Goal: Task Accomplishment & Management: Complete application form

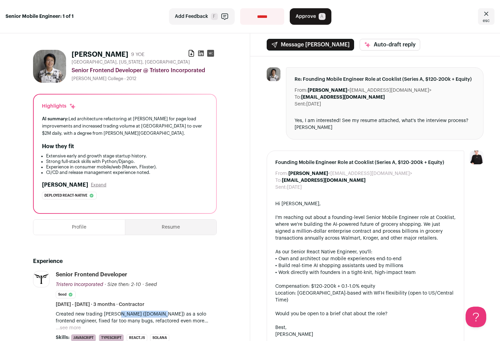
click at [272, 14] on select "**********" at bounding box center [262, 16] width 44 height 17
select select "**********"
click at [240, 8] on select "**********" at bounding box center [262, 16] width 44 height 17
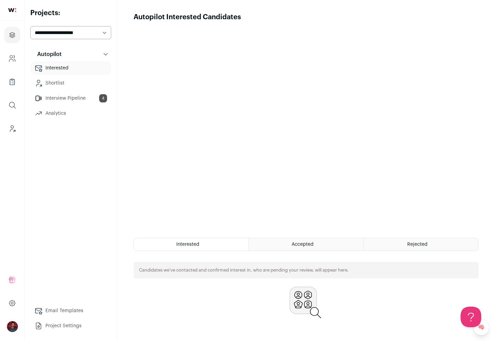
click at [70, 55] on button "Autopilot" at bounding box center [70, 54] width 81 height 14
click at [80, 37] on select "**********" at bounding box center [70, 32] width 81 height 13
select select "*****"
click at [30, 26] on select "**********" at bounding box center [70, 32] width 81 height 13
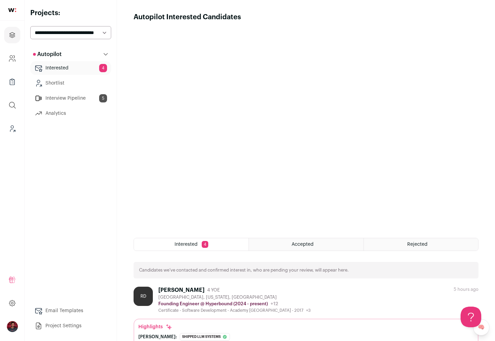
click at [73, 68] on link "Interested 4" at bounding box center [70, 68] width 81 height 14
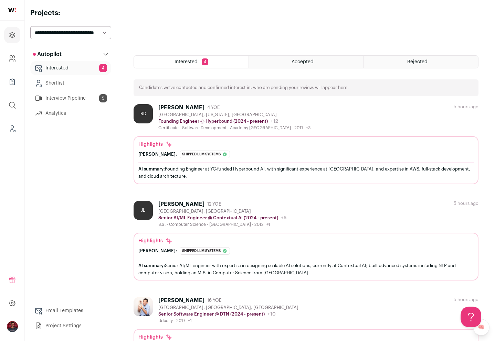
click at [172, 106] on div "[PERSON_NAME]" at bounding box center [181, 107] width 46 height 7
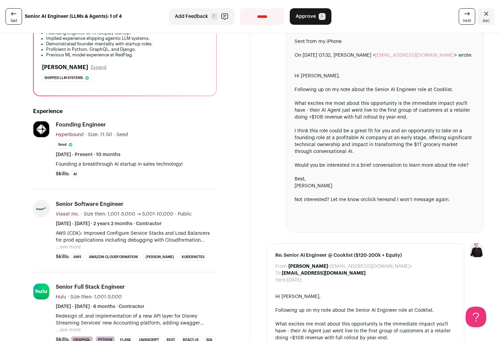
scroll to position [230, 0]
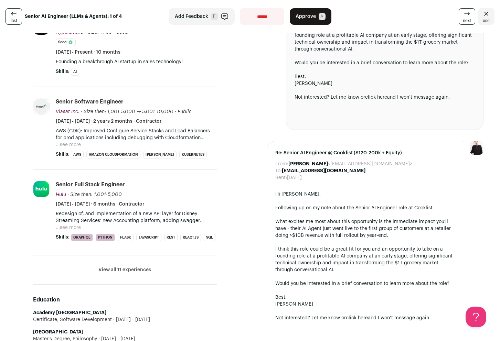
click at [112, 273] on button "View all 11 experiences" at bounding box center [124, 270] width 53 height 7
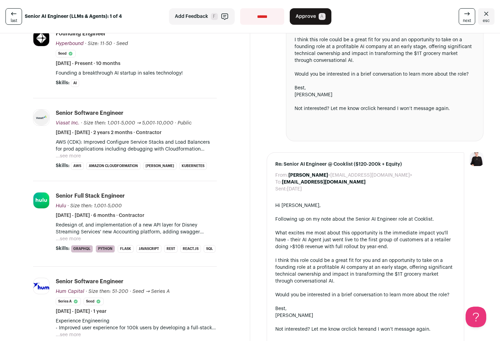
scroll to position [0, 0]
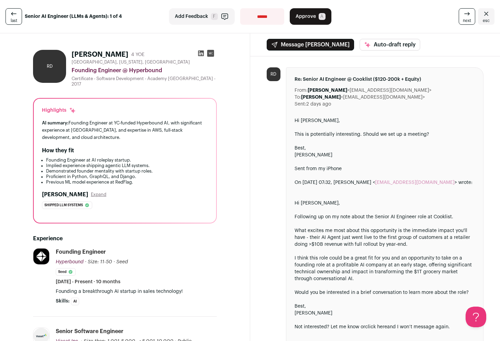
click at [198, 53] on icon at bounding box center [200, 53] width 7 height 7
click at [13, 14] on icon at bounding box center [13, 13] width 5 height 3
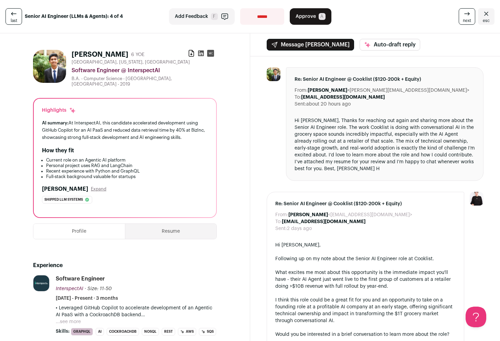
click at [12, 15] on icon at bounding box center [14, 14] width 8 height 8
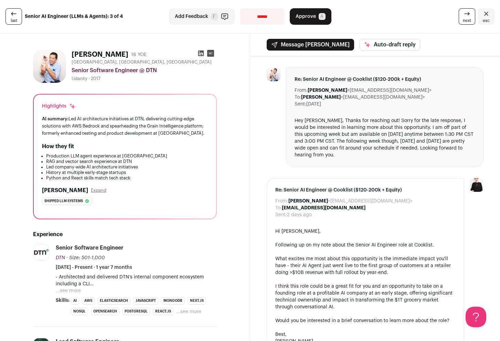
click at [12, 15] on icon at bounding box center [14, 14] width 8 height 8
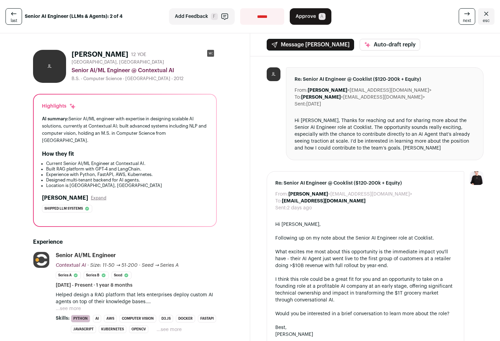
click at [12, 14] on icon at bounding box center [14, 14] width 8 height 8
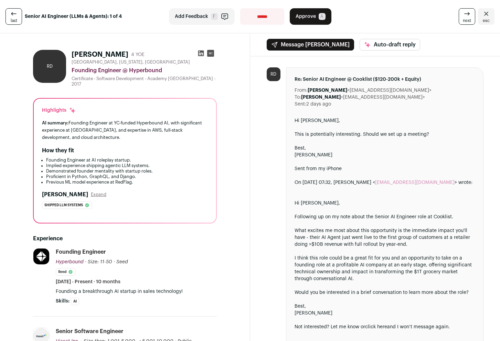
click at [463, 14] on icon at bounding box center [467, 14] width 8 height 8
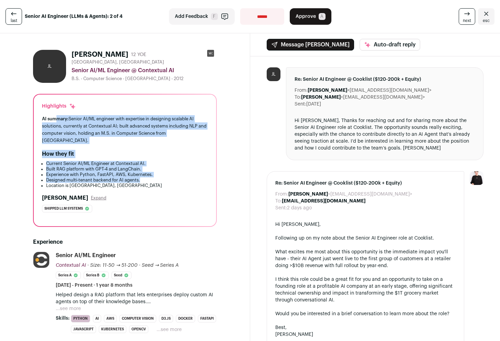
drag, startPoint x: 56, startPoint y: 118, endPoint x: 170, endPoint y: 181, distance: 129.6
click at [170, 181] on div "Highlights AI summary: Senior AI/ML engineer with expertise in designing scalab…" at bounding box center [125, 161] width 182 height 132
click at [170, 180] on li "Designed multi-tenant backend for AI agents." at bounding box center [127, 180] width 162 height 6
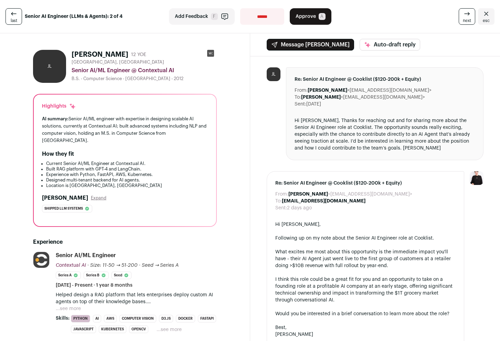
scroll to position [52, 0]
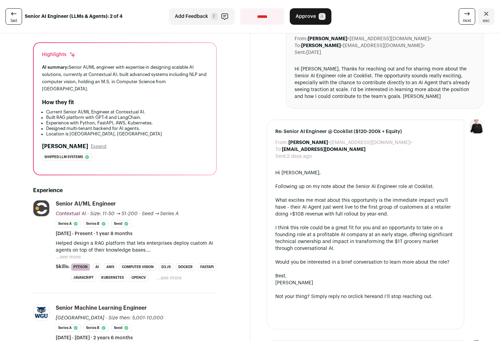
click at [73, 257] on button "...see more" at bounding box center [68, 257] width 25 height 7
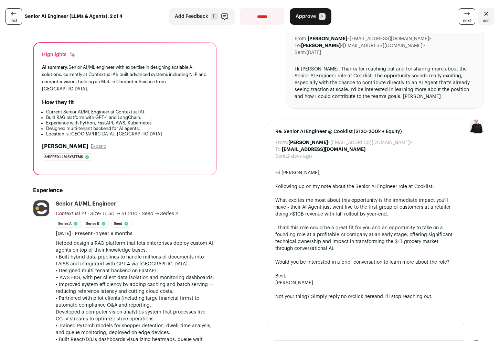
drag, startPoint x: 66, startPoint y: 243, endPoint x: 167, endPoint y: 305, distance: 118.6
click at [167, 305] on div "Helped design a RAG platform that lets enterprises deploy custom AI agents on t…" at bounding box center [136, 302] width 161 height 124
click at [167, 305] on p "• Partnered with pilot clients (including large financial firms) to automate co…" at bounding box center [136, 309] width 161 height 28
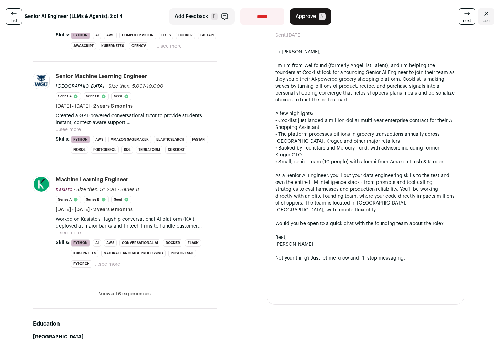
scroll to position [0, 0]
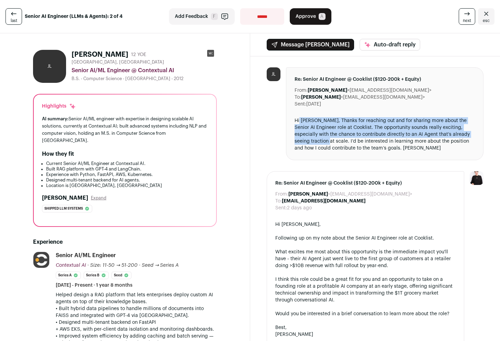
drag, startPoint x: 296, startPoint y: 120, endPoint x: 327, endPoint y: 138, distance: 35.7
click at [327, 138] on div "Hi [PERSON_NAME], Thanks for reaching out and for sharing more about the Senior…" at bounding box center [384, 134] width 181 height 34
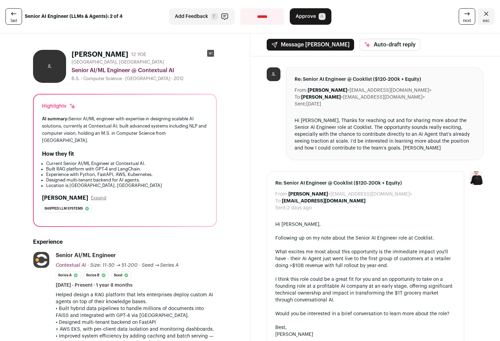
click at [311, 13] on span "Approve" at bounding box center [305, 16] width 20 height 7
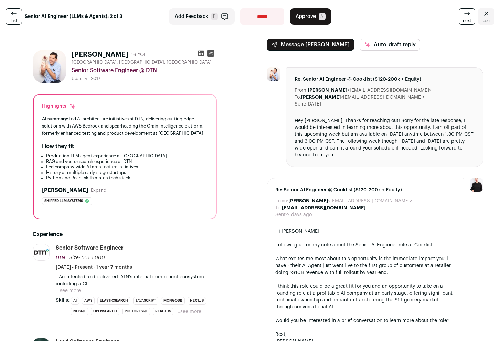
click at [198, 52] on icon at bounding box center [201, 54] width 6 height 6
click at [78, 291] on button "...see more" at bounding box center [68, 290] width 25 height 7
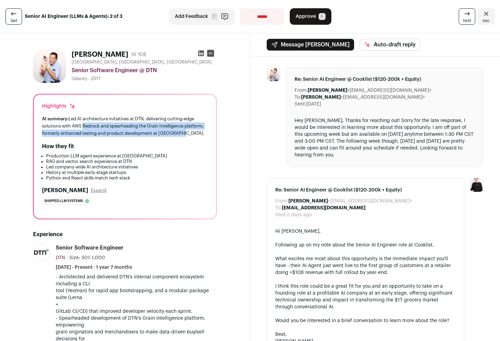
drag, startPoint x: 82, startPoint y: 124, endPoint x: 128, endPoint y: 139, distance: 48.6
click at [128, 139] on div "Highlights AI summary: Led AI architecture initiatives at DTN, delivering cutti…" at bounding box center [125, 157] width 182 height 124
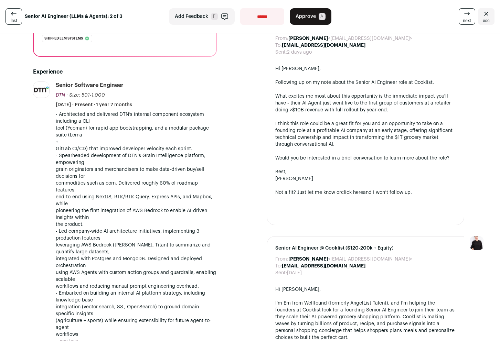
scroll to position [171, 0]
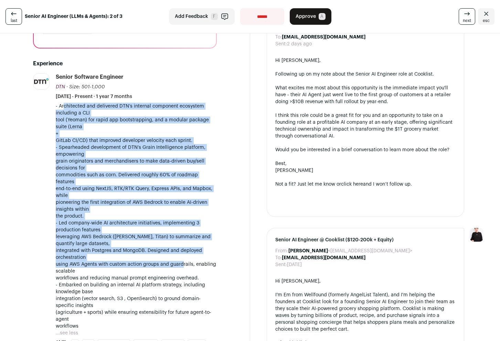
drag, startPoint x: 61, startPoint y: 104, endPoint x: 182, endPoint y: 267, distance: 203.0
click at [182, 267] on div "- Architected and delivered DTN’s internal component ecosystem including a CLI …" at bounding box center [136, 216] width 161 height 227
click at [182, 267] on p "- Led company-wide AI architecture initiatives, implementing 3 production featu…" at bounding box center [136, 251] width 161 height 62
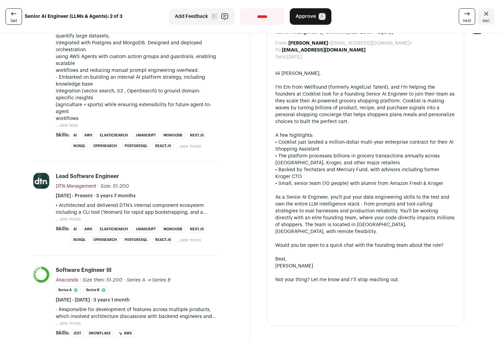
scroll to position [536, 0]
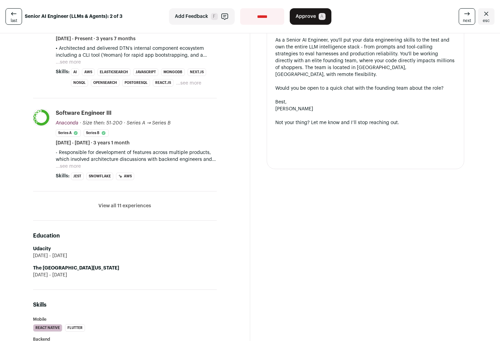
click at [114, 206] on button "View all 11 experiences" at bounding box center [124, 206] width 53 height 7
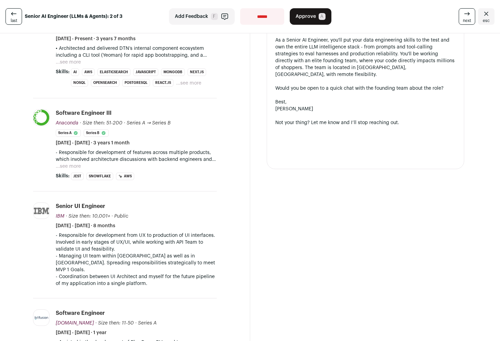
scroll to position [678, 0]
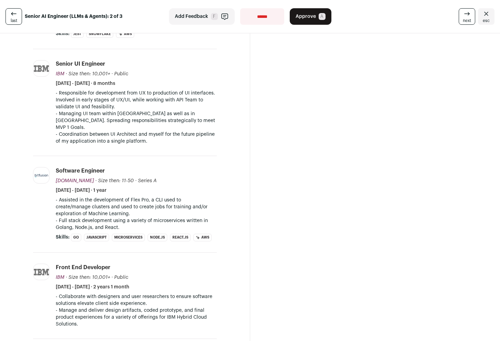
click at [265, 15] on select "**********" at bounding box center [262, 16] width 44 height 17
select select "**********"
click at [240, 8] on select "**********" at bounding box center [262, 16] width 44 height 17
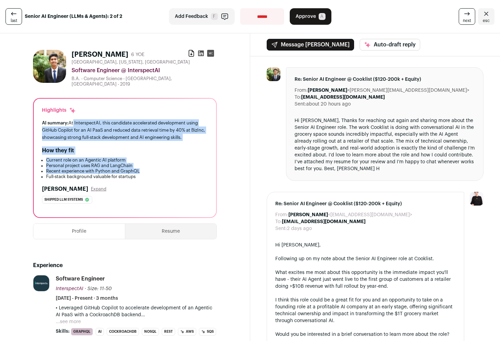
drag, startPoint x: 72, startPoint y: 123, endPoint x: 198, endPoint y: 173, distance: 136.2
click at [198, 173] on div "Highlights AI summary: At InterspectAI, this candidate accelerated development …" at bounding box center [125, 158] width 182 height 119
click at [198, 173] on li "Recent experience with Python and GraphQL" at bounding box center [127, 172] width 162 height 6
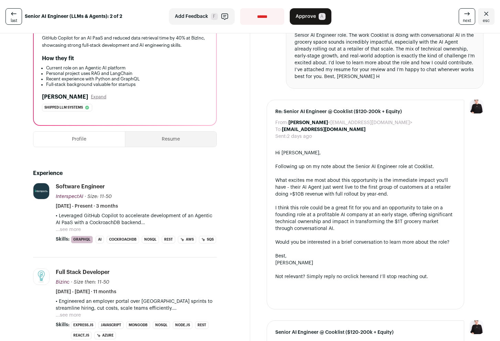
scroll to position [183, 0]
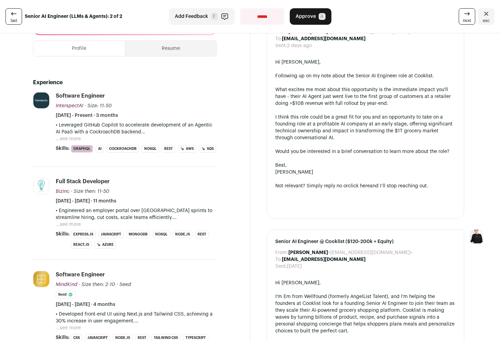
click at [68, 228] on button "...see more" at bounding box center [68, 224] width 25 height 7
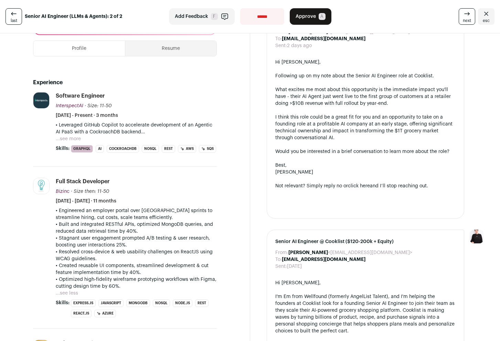
click at [76, 138] on button "...see more" at bounding box center [68, 138] width 25 height 7
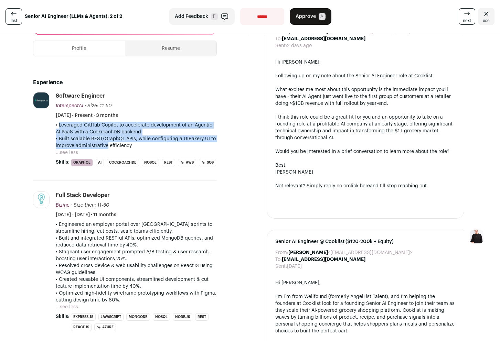
drag, startPoint x: 55, startPoint y: 123, endPoint x: 104, endPoint y: 147, distance: 53.7
click at [104, 147] on li "InterspectAI [URL] Add to company list Public / Private Private Valuation Unkno…" at bounding box center [125, 136] width 184 height 88
click at [104, 147] on p "• Built scalable REST/GraphQL APIs, while configuring a UIBakery UI to improve …" at bounding box center [136, 142] width 161 height 14
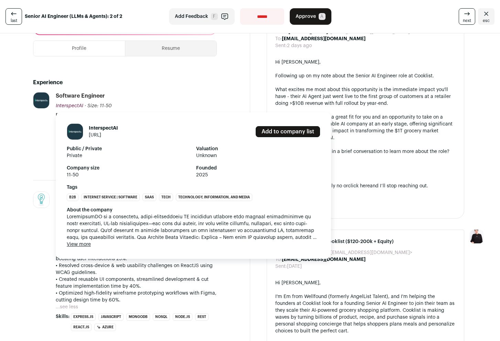
click at [101, 134] on link "[URL]" at bounding box center [95, 135] width 12 height 5
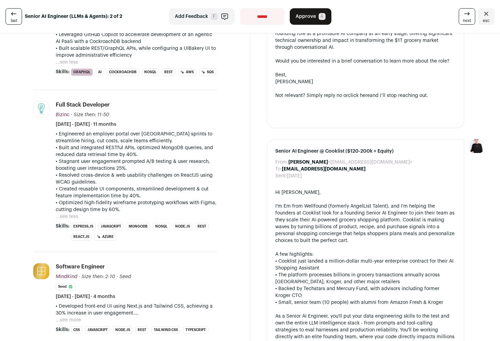
scroll to position [323, 0]
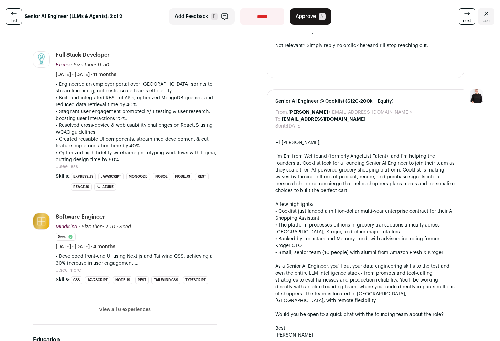
click at [75, 274] on button "...see more" at bounding box center [68, 270] width 25 height 7
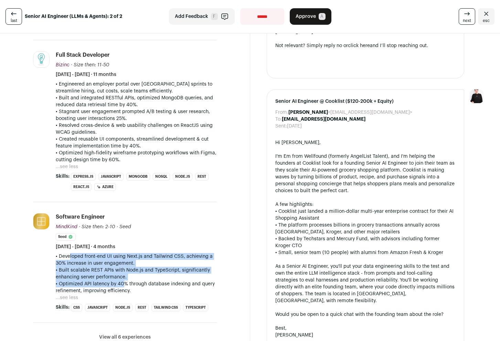
drag, startPoint x: 64, startPoint y: 267, endPoint x: 121, endPoint y: 290, distance: 61.2
click at [121, 290] on div "• Developed front-end UI using Next.js and Tailwind CSS, achieving a 30% increa…" at bounding box center [136, 273] width 161 height 41
click at [121, 290] on p "• Optimized API latency by 40% through database indexing and query refinement, …" at bounding box center [136, 288] width 161 height 14
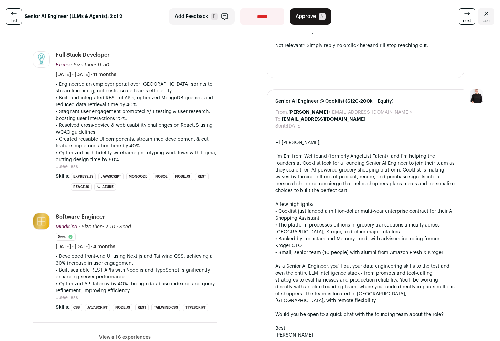
scroll to position [295, 0]
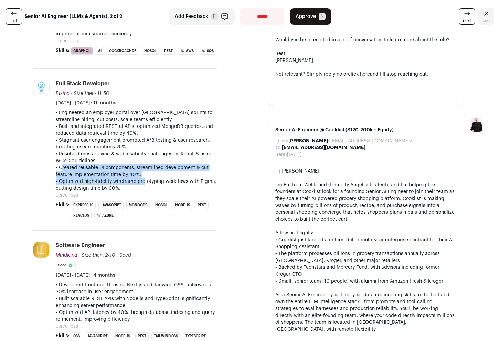
drag, startPoint x: 59, startPoint y: 176, endPoint x: 139, endPoint y: 193, distance: 81.5
click at [139, 192] on div "• Engineered an employer portal over [GEOGRAPHIC_DATA] sprints to streamline hi…" at bounding box center [136, 150] width 161 height 83
click at [139, 192] on p "• Optimized high-fidelity wireframe prototyping workflows with Figma, cutting d…" at bounding box center [136, 185] width 161 height 14
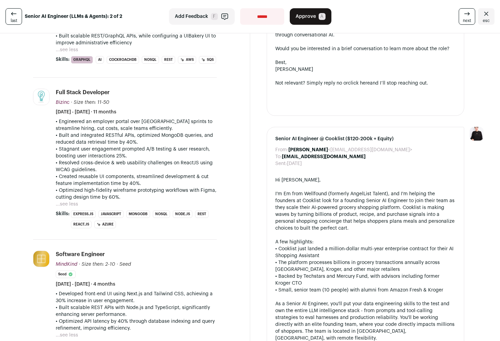
scroll to position [259, 0]
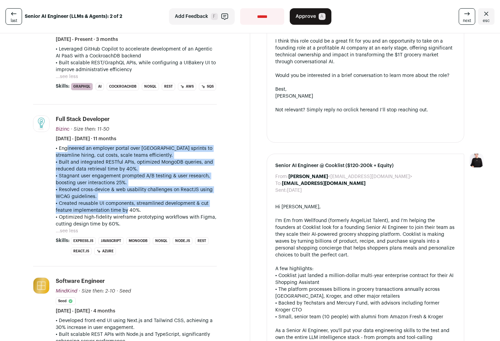
drag, startPoint x: 62, startPoint y: 158, endPoint x: 125, endPoint y: 220, distance: 88.5
click at [125, 220] on div "• Engineered an employer portal over [GEOGRAPHIC_DATA] sprints to streamline hi…" at bounding box center [136, 186] width 161 height 83
click at [125, 214] on p "• Created reusable UI components, streamlined development & cut feature impleme…" at bounding box center [136, 207] width 161 height 14
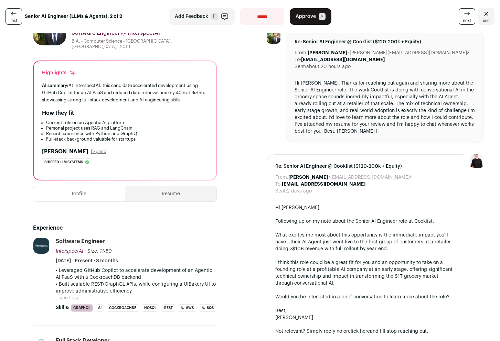
scroll to position [0, 0]
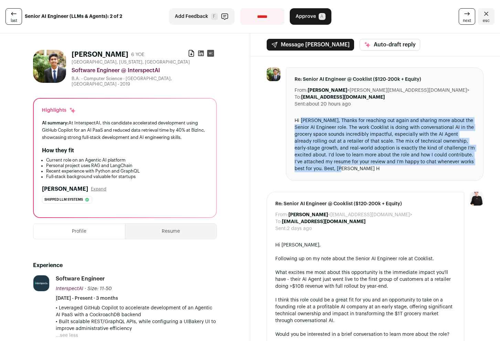
drag, startPoint x: 298, startPoint y: 120, endPoint x: 328, endPoint y: 174, distance: 61.9
click at [328, 174] on div "Re: Senior AI Engineer @ Cooklist ($120-200k + Equity) From: [PERSON_NAME] <[PE…" at bounding box center [385, 123] width 198 height 113
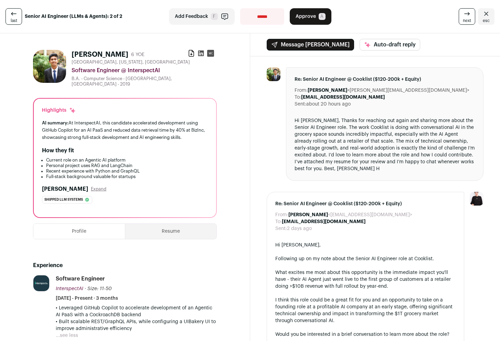
click at [329, 174] on div "Re: Senior AI Engineer @ Cooklist ($120-200k + Equity) From: [PERSON_NAME] <[PE…" at bounding box center [385, 123] width 198 height 113
click at [199, 53] on icon at bounding box center [201, 54] width 6 height 6
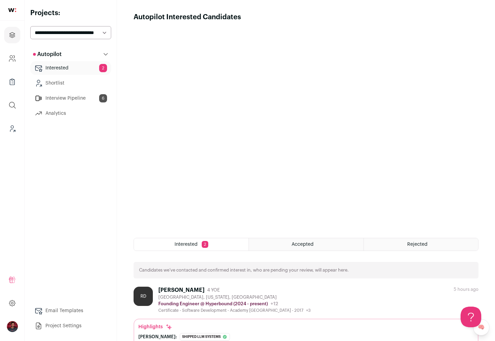
click at [59, 70] on link "Interested 2" at bounding box center [70, 68] width 81 height 14
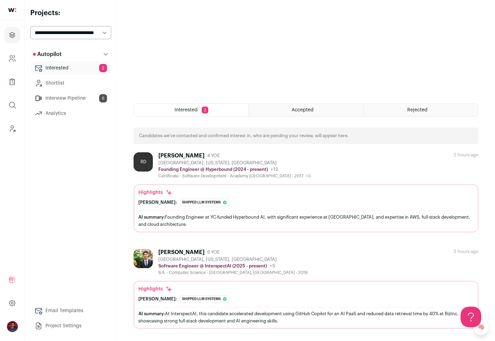
click at [190, 251] on div "Harshith Harijeevan" at bounding box center [181, 252] width 46 height 7
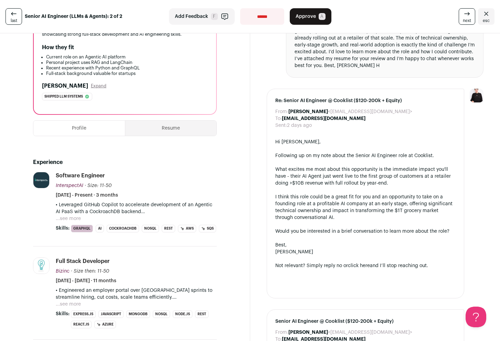
scroll to position [141, 0]
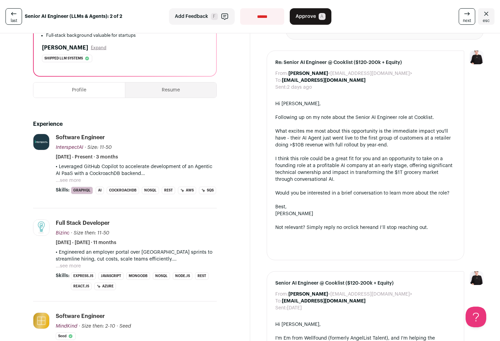
click at [76, 270] on button "...see more" at bounding box center [68, 266] width 25 height 7
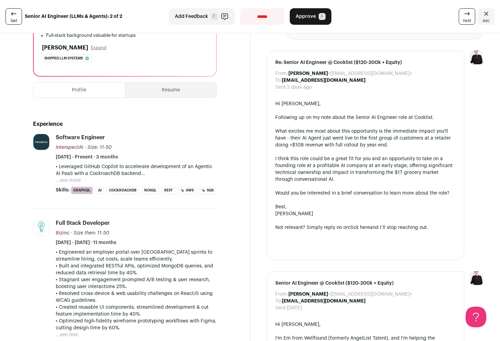
drag, startPoint x: 115, startPoint y: 260, endPoint x: 200, endPoint y: 296, distance: 92.8
click at [200, 296] on div "• Engineered an employer portal over Kanban sprints to streamline hiring, cut c…" at bounding box center [136, 290] width 161 height 83
click at [200, 290] on p "• Stagnant user engagement prompted A/B testing & user research, boosting user …" at bounding box center [136, 283] width 161 height 14
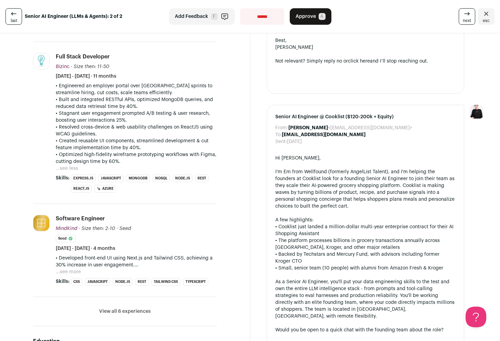
click at [76, 275] on button "...see more" at bounding box center [68, 272] width 25 height 7
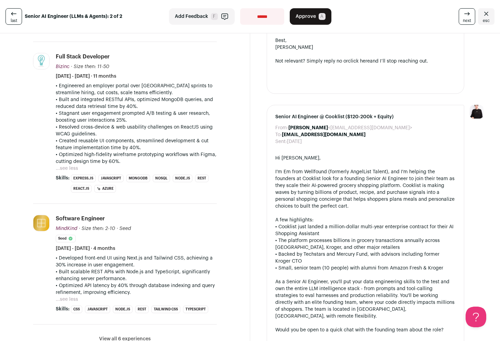
scroll to position [450, 0]
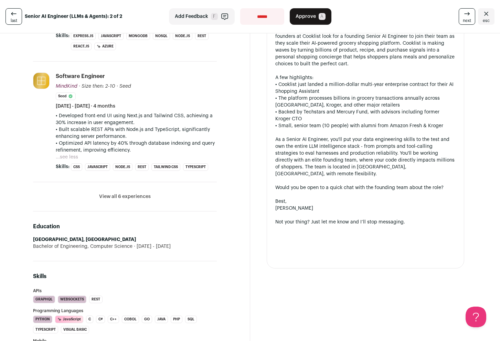
click at [127, 200] on button "View all 6 experiences" at bounding box center [125, 196] width 52 height 7
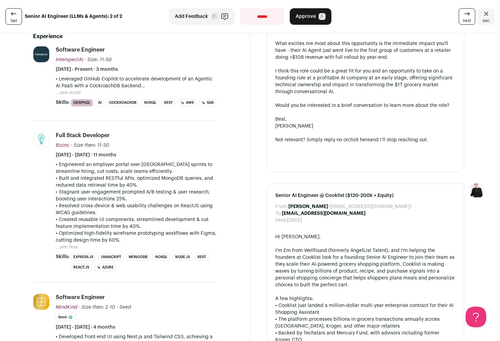
scroll to position [0, 0]
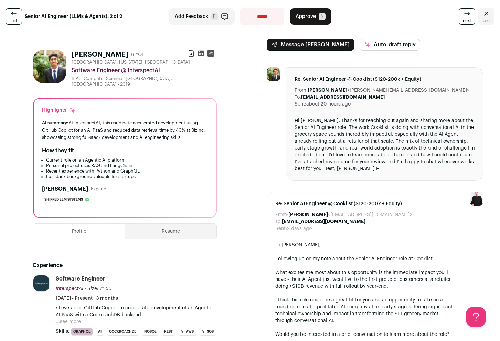
click at [250, 15] on select "**********" at bounding box center [262, 16] width 44 height 17
click at [76, 321] on button "...see more" at bounding box center [68, 321] width 25 height 7
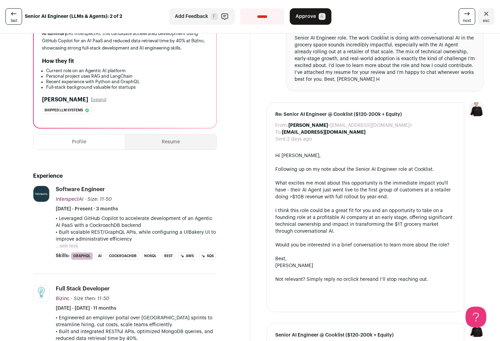
scroll to position [128, 0]
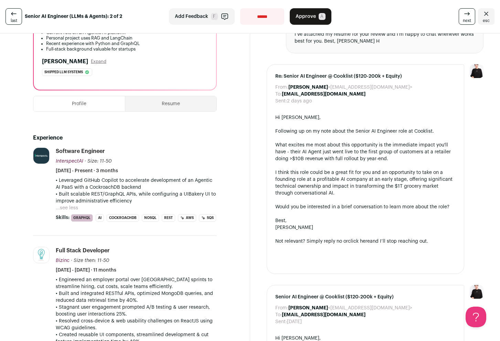
click at [260, 19] on select "**********" at bounding box center [262, 16] width 44 height 17
select select "**********"
click at [240, 8] on select "**********" at bounding box center [262, 16] width 44 height 17
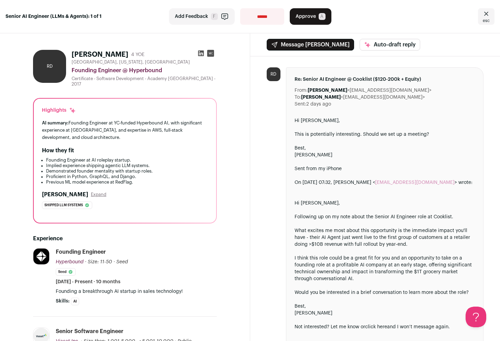
scroll to position [166, 0]
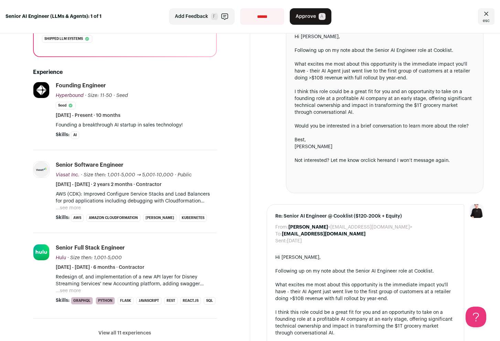
click at [68, 205] on button "...see more" at bounding box center [68, 208] width 25 height 7
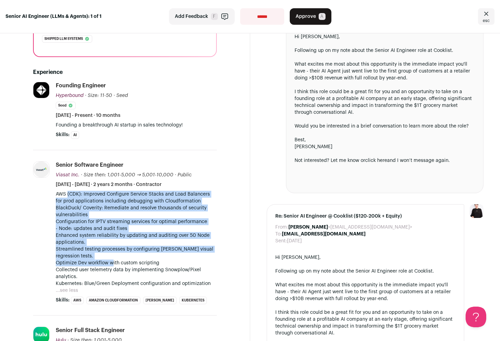
drag, startPoint x: 77, startPoint y: 199, endPoint x: 111, endPoint y: 256, distance: 66.6
click at [111, 256] on p "AWS (CDK): Improved Configure Service Stacks and Load Balancers for prod applic…" at bounding box center [136, 239] width 161 height 96
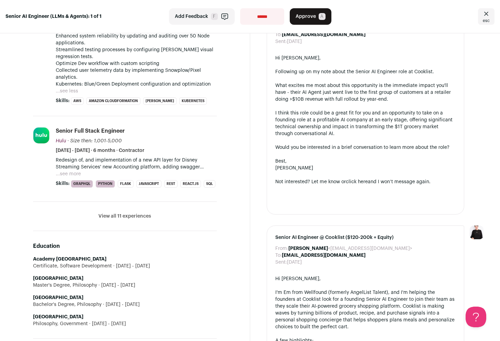
scroll to position [370, 0]
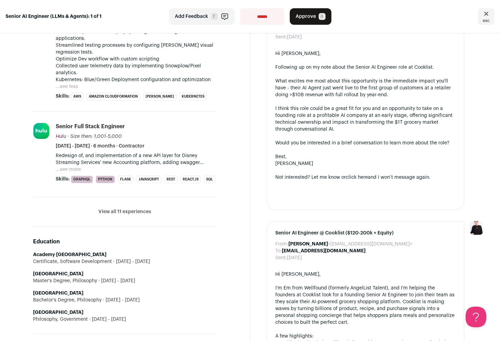
click at [118, 215] on button "View all 11 experiences" at bounding box center [124, 211] width 53 height 7
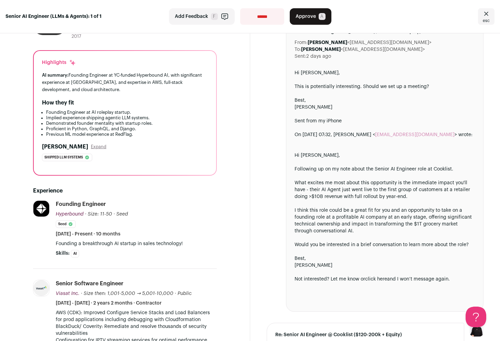
scroll to position [0, 0]
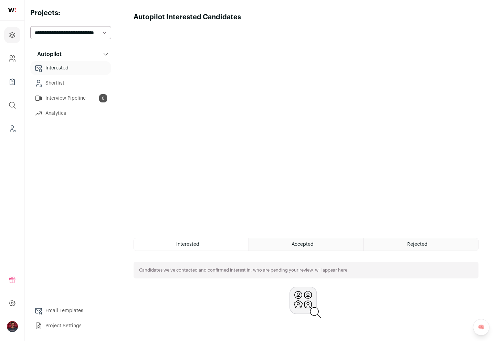
click at [91, 33] on html "Projects Company and ATS Settings Company Lists (Experimental) Global Search Le…" at bounding box center [247, 195] width 495 height 390
click at [85, 31] on select "**********" at bounding box center [70, 32] width 81 height 13
select select "*****"
click at [30, 26] on select "**********" at bounding box center [70, 32] width 81 height 13
